Goal: Information Seeking & Learning: Learn about a topic

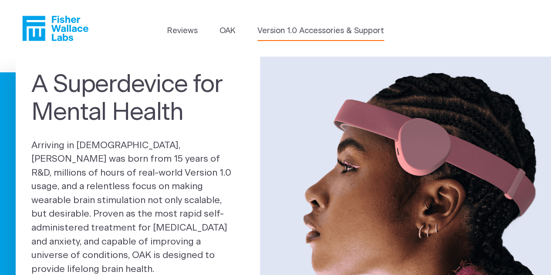
click at [305, 31] on link "Version 1.0 Accessories & Support" at bounding box center [320, 31] width 127 height 12
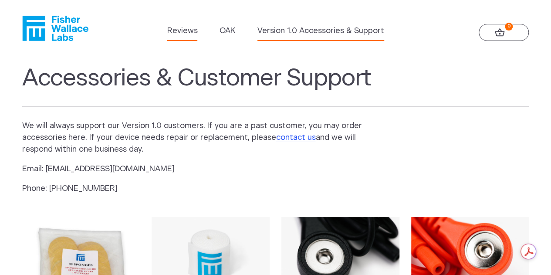
click at [189, 31] on link "Reviews" at bounding box center [182, 31] width 30 height 12
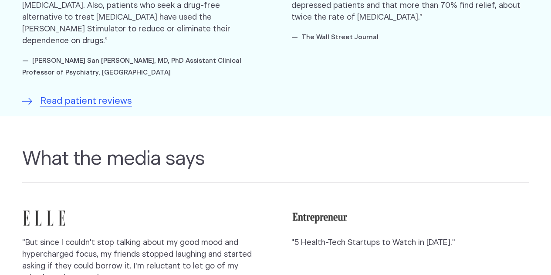
scroll to position [784, 0]
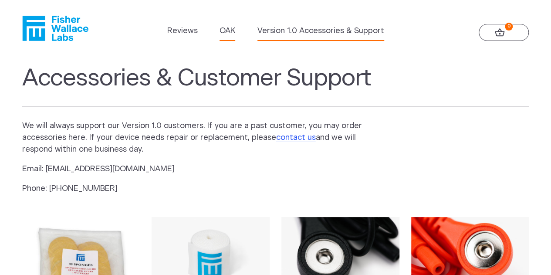
click at [222, 31] on link "OAK" at bounding box center [227, 31] width 16 height 12
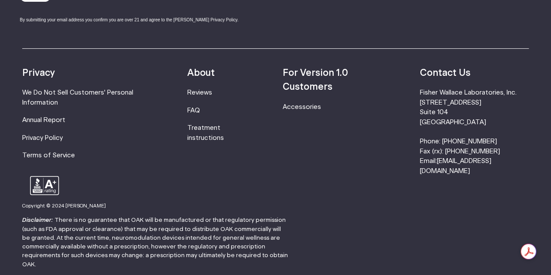
scroll to position [1524, 0]
